Goal: Find specific page/section: Find specific page/section

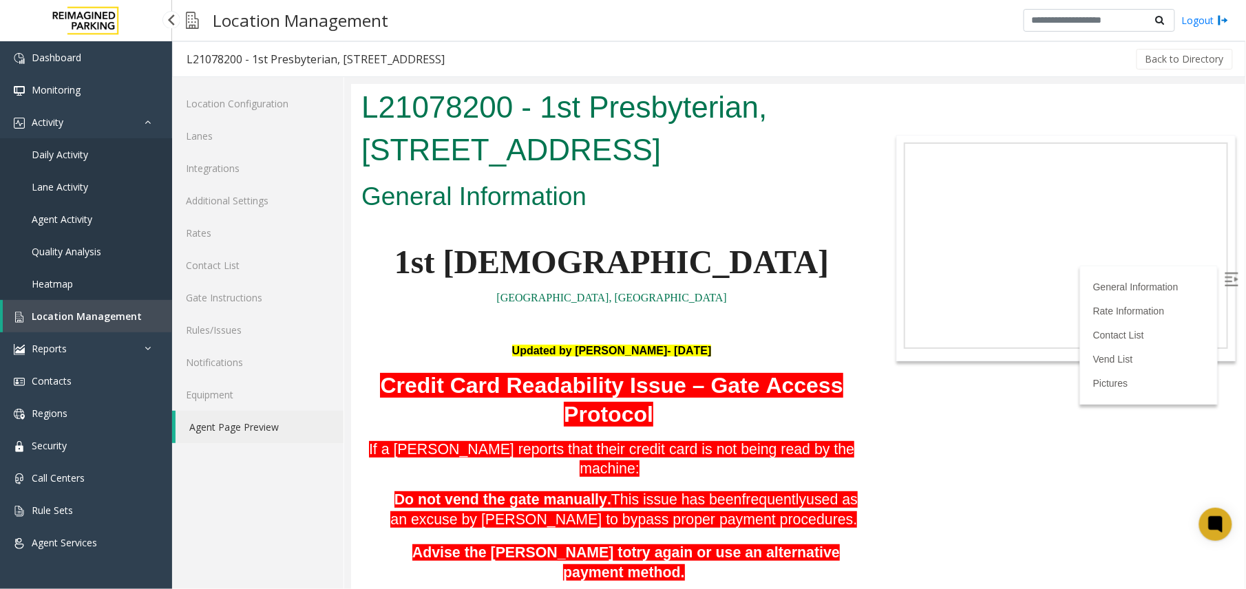
scroll to position [275, 0]
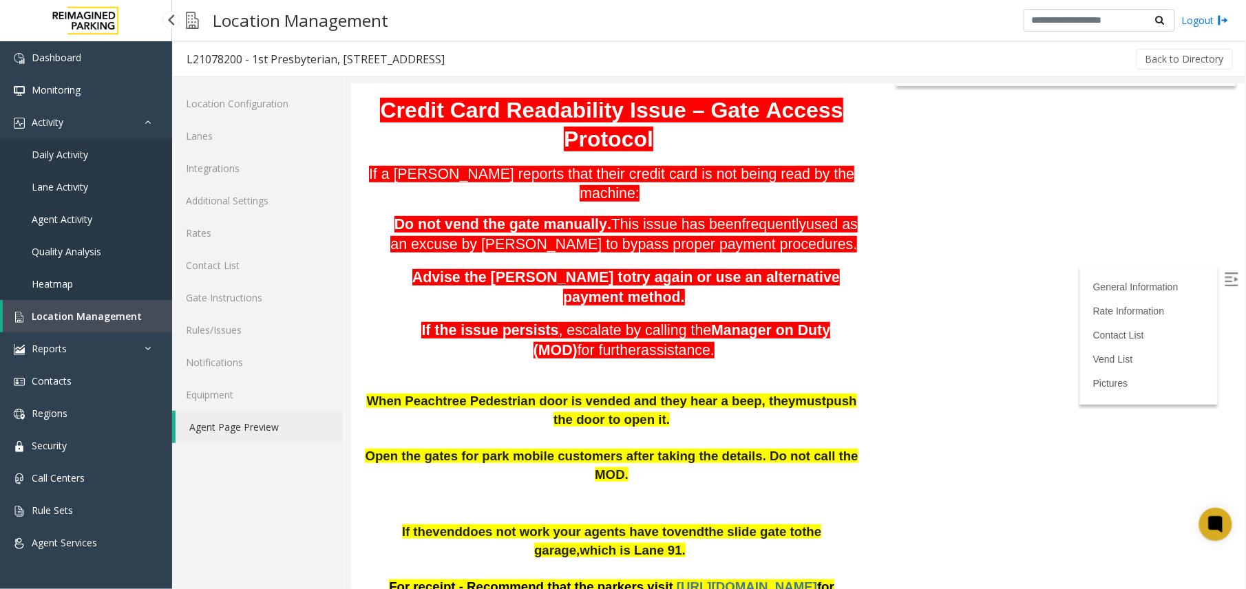
drag, startPoint x: 0, startPoint y: 0, endPoint x: 58, endPoint y: 330, distance: 335.5
click at [58, 330] on link "Location Management" at bounding box center [87, 316] width 169 height 32
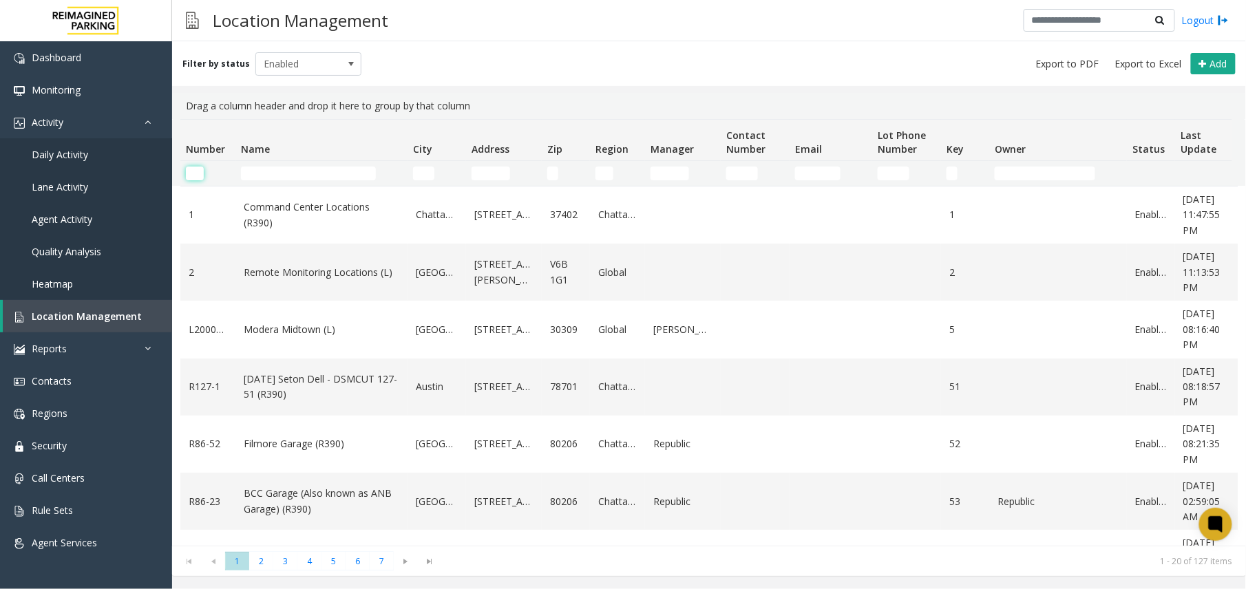
click at [197, 176] on input "Number Filter" at bounding box center [195, 174] width 18 height 14
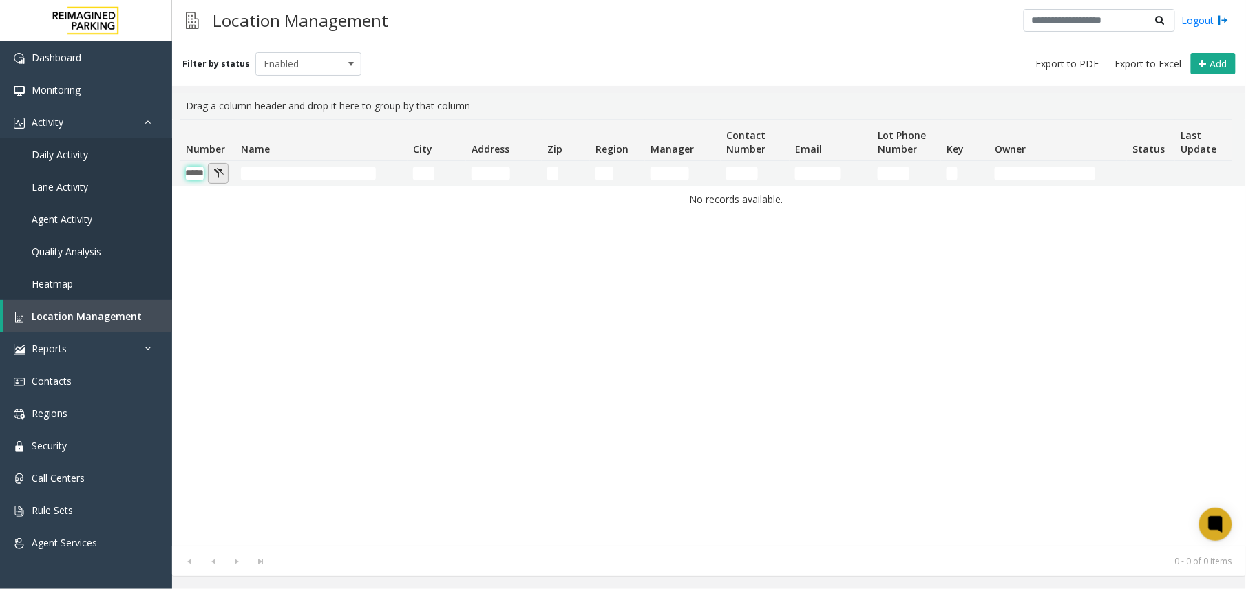
type input "*****"
click at [213, 177] on button "Number Filter" at bounding box center [218, 173] width 21 height 21
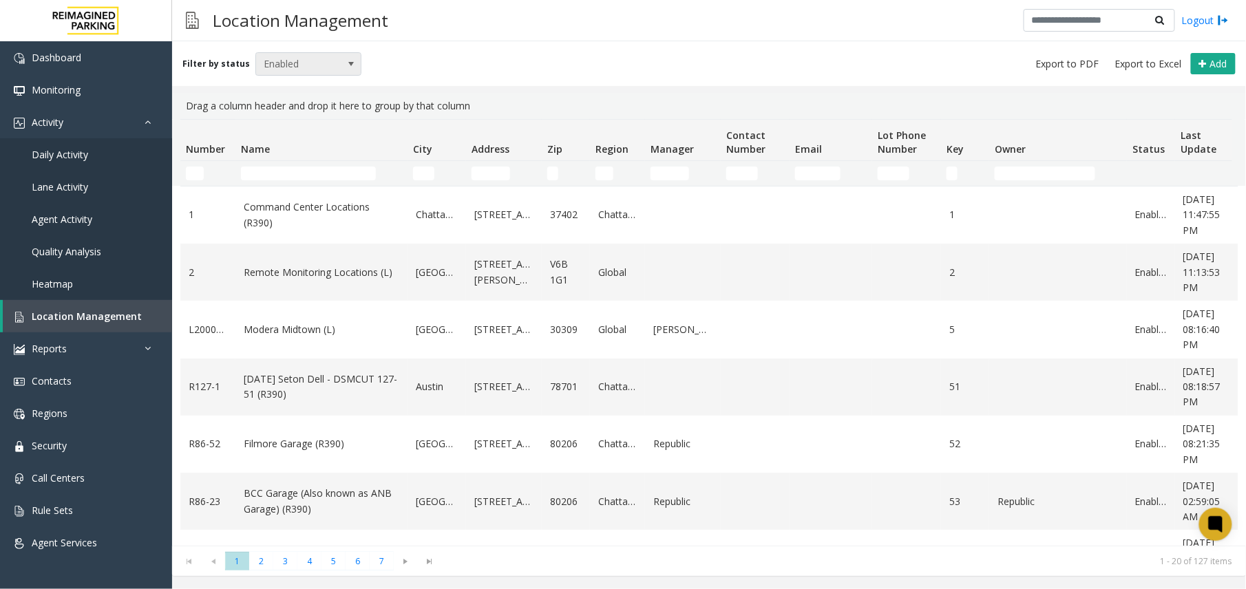
click at [328, 62] on span "Enabled" at bounding box center [298, 64] width 84 height 22
click at [295, 84] on li "All" at bounding box center [302, 87] width 103 height 19
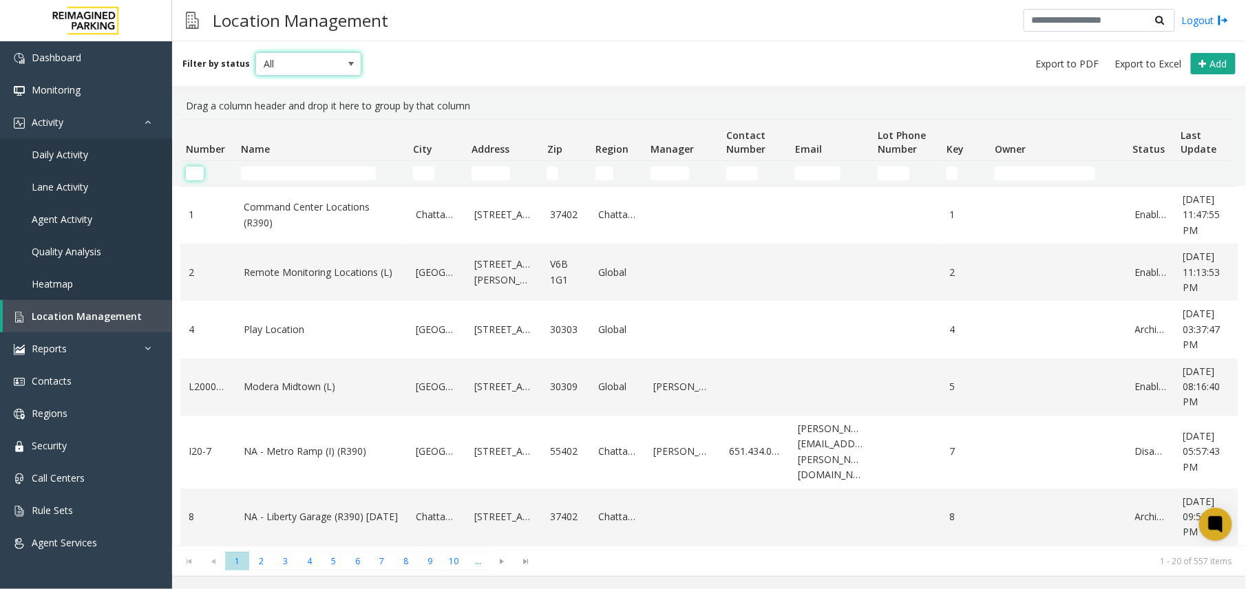
click at [199, 176] on input "Number Filter" at bounding box center [195, 174] width 18 height 14
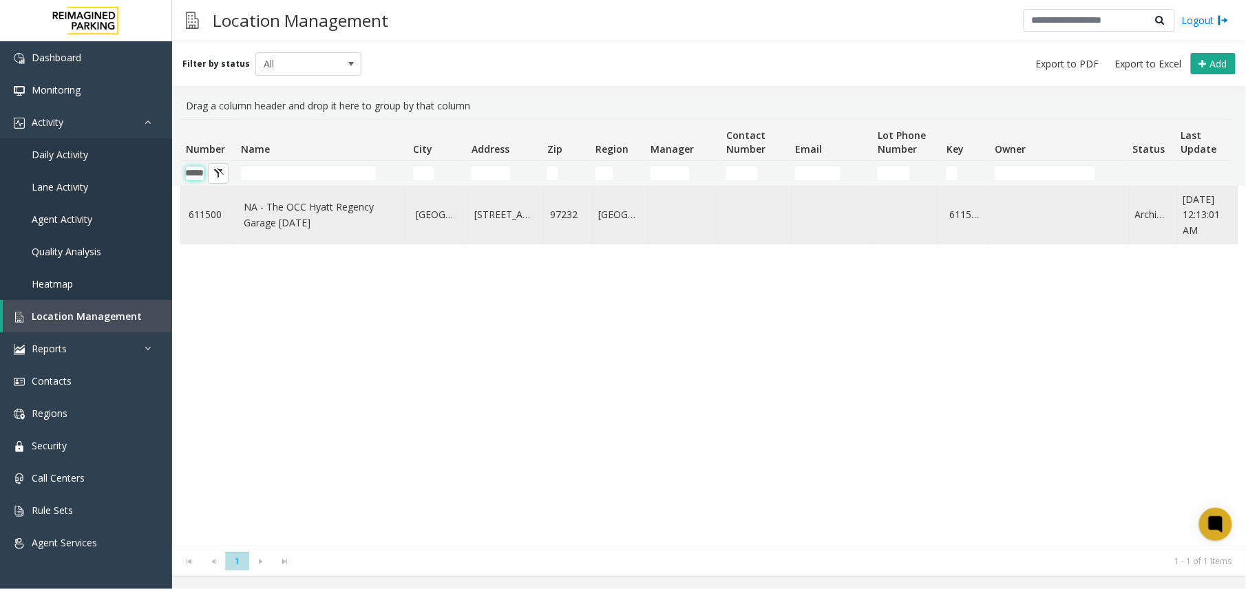
type input "*****"
click at [311, 215] on link "NA - The OCC Hyatt Regency Garage [DATE]" at bounding box center [322, 215] width 156 height 31
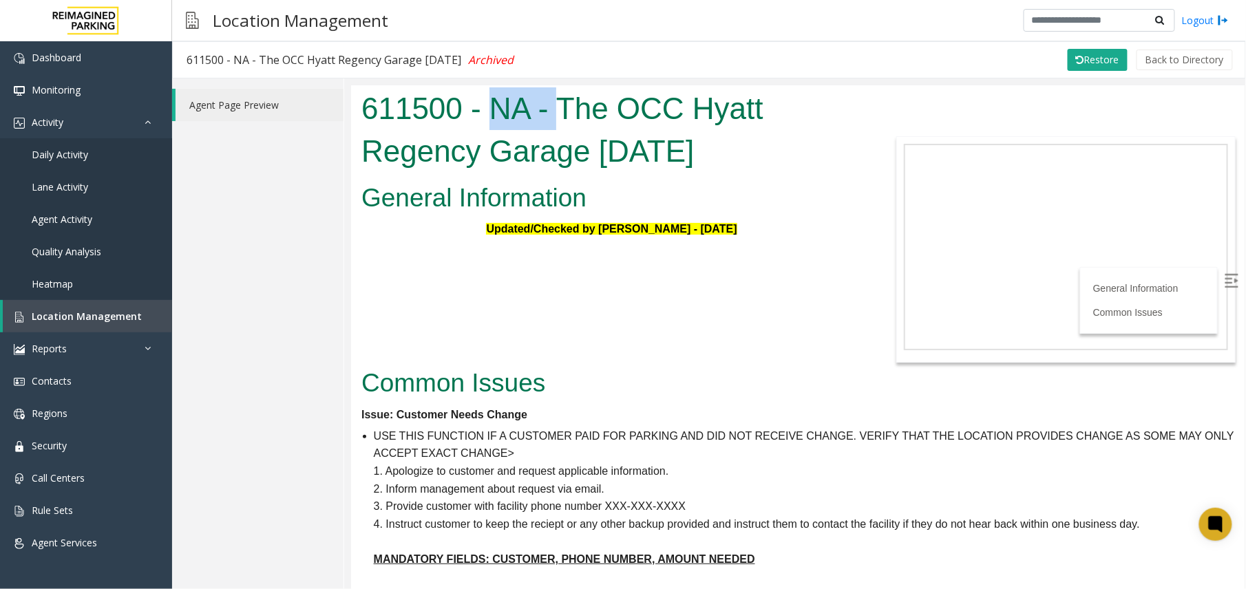
drag, startPoint x: 487, startPoint y: 107, endPoint x: 551, endPoint y: 127, distance: 67.2
click at [551, 127] on h1 "611500 - NA - The OCC Hyatt Regency Garage [DATE]" at bounding box center [611, 129] width 500 height 85
